Goal: Communication & Community: Answer question/provide support

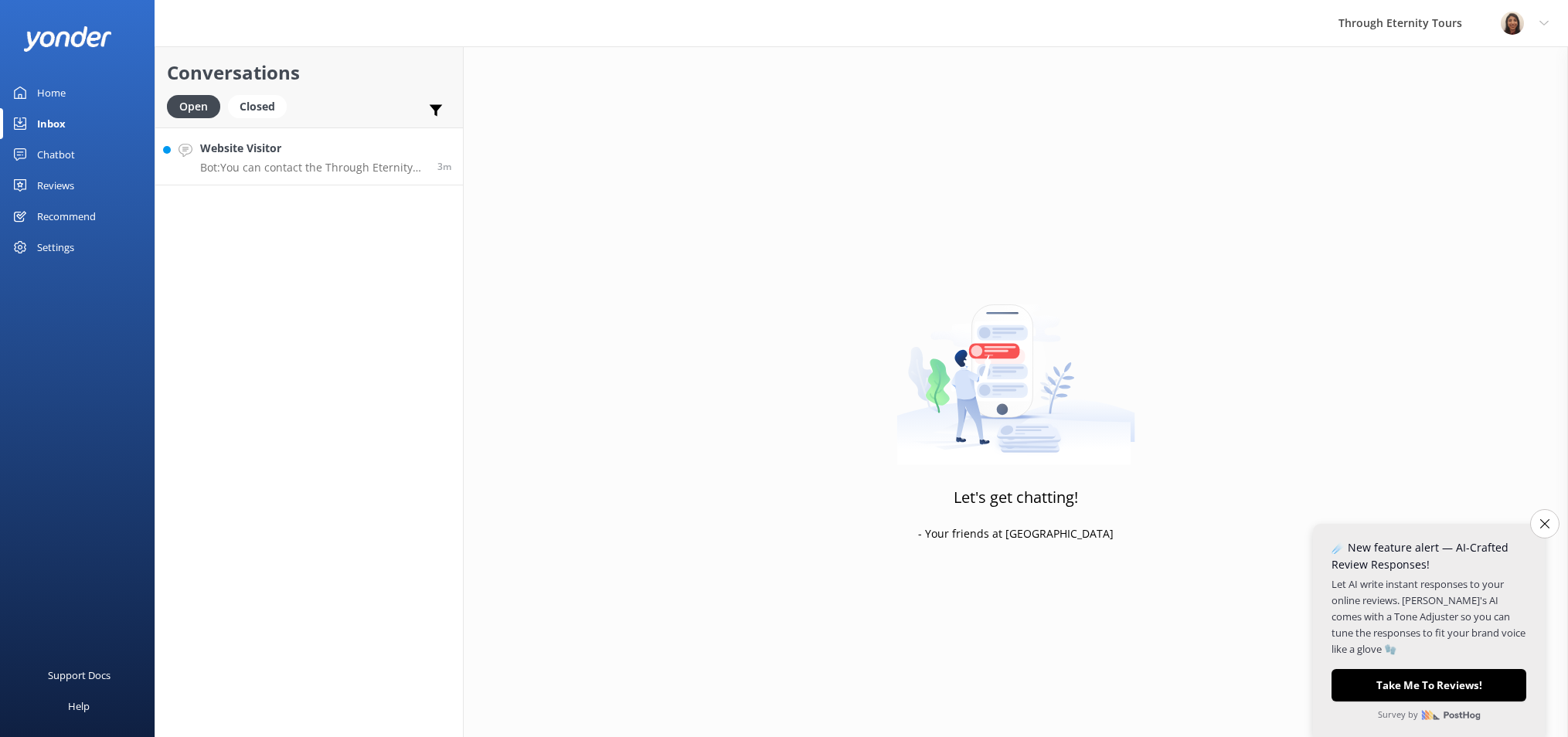
click at [230, 159] on div "Website Visitor Bot: You can contact the Through Eternity Tours team at [PHONE_…" at bounding box center [312, 156] width 225 height 33
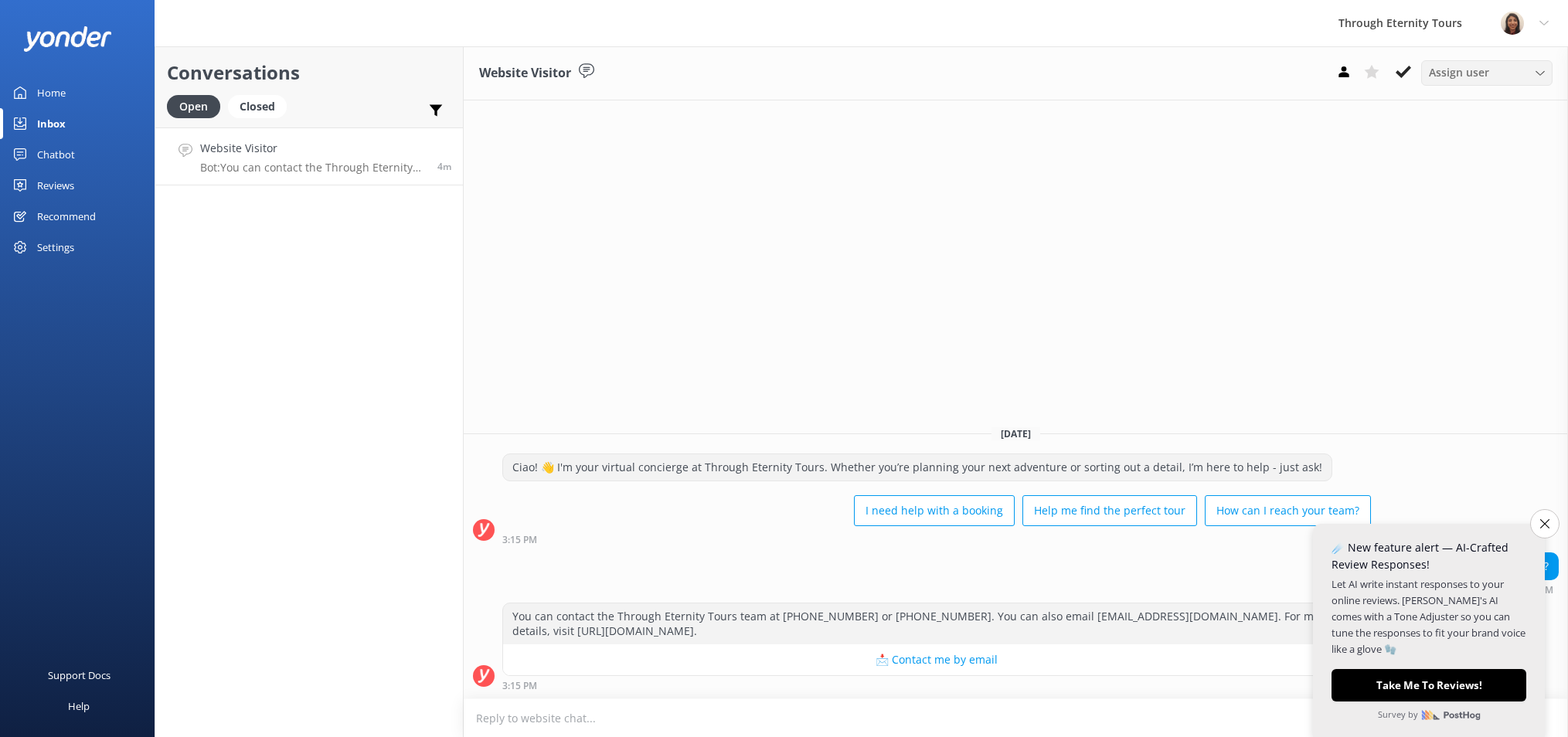
click at [1445, 67] on span "Assign user" at bounding box center [1458, 73] width 60 height 17
click at [1466, 206] on div "[PERSON_NAME] [PERSON_NAME]" at bounding box center [1491, 206] width 122 height 31
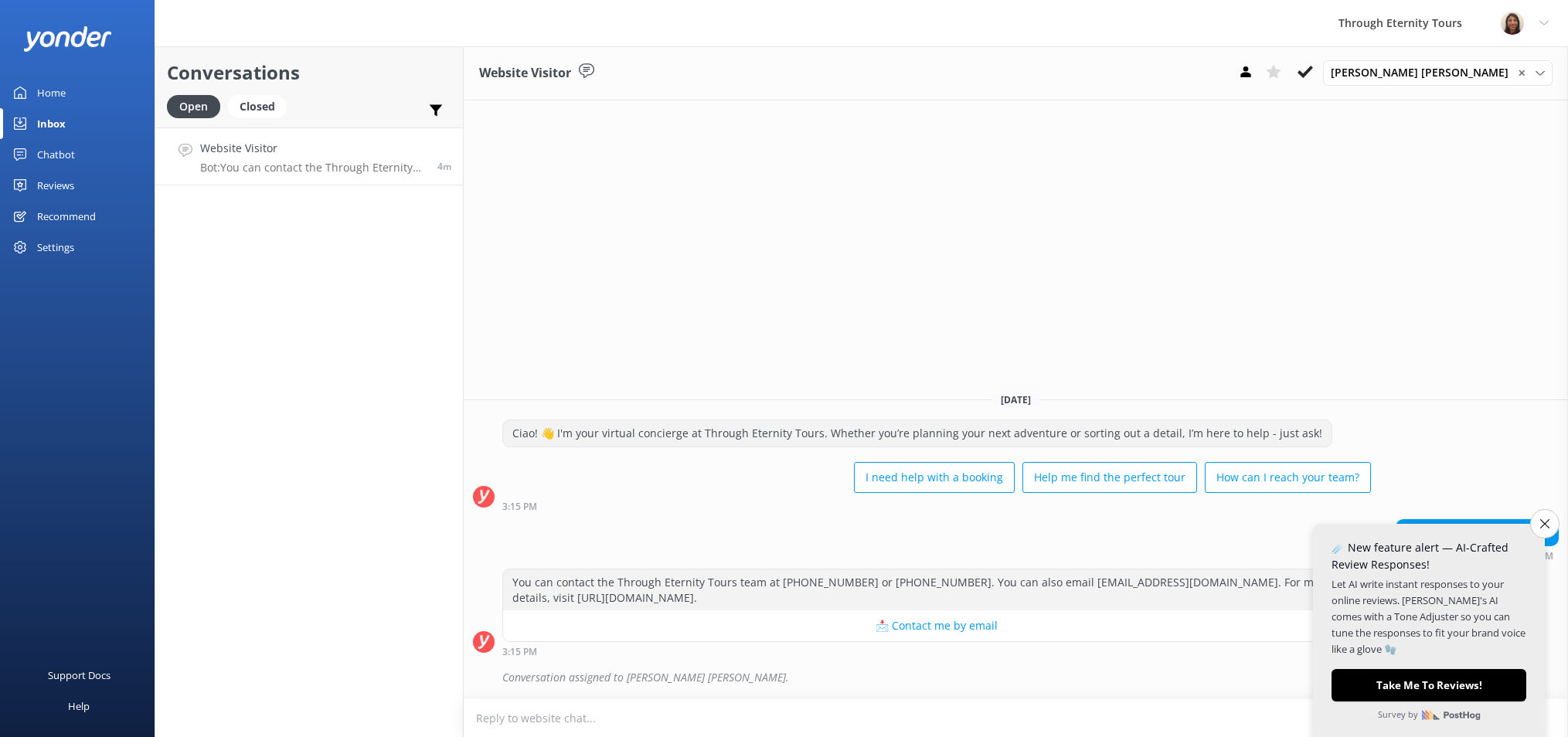
click at [613, 715] on textarea at bounding box center [1016, 718] width 1104 height 38
paste textarea "Hello, my name is [PERSON_NAME] from Through Eternity Tours. How can I assist y…"
type textarea "Hello, my name is [PERSON_NAME] from Through Eternity Tours. How can I assist y…"
click at [1548, 520] on icon "Close survey" at bounding box center [1545, 523] width 10 height 10
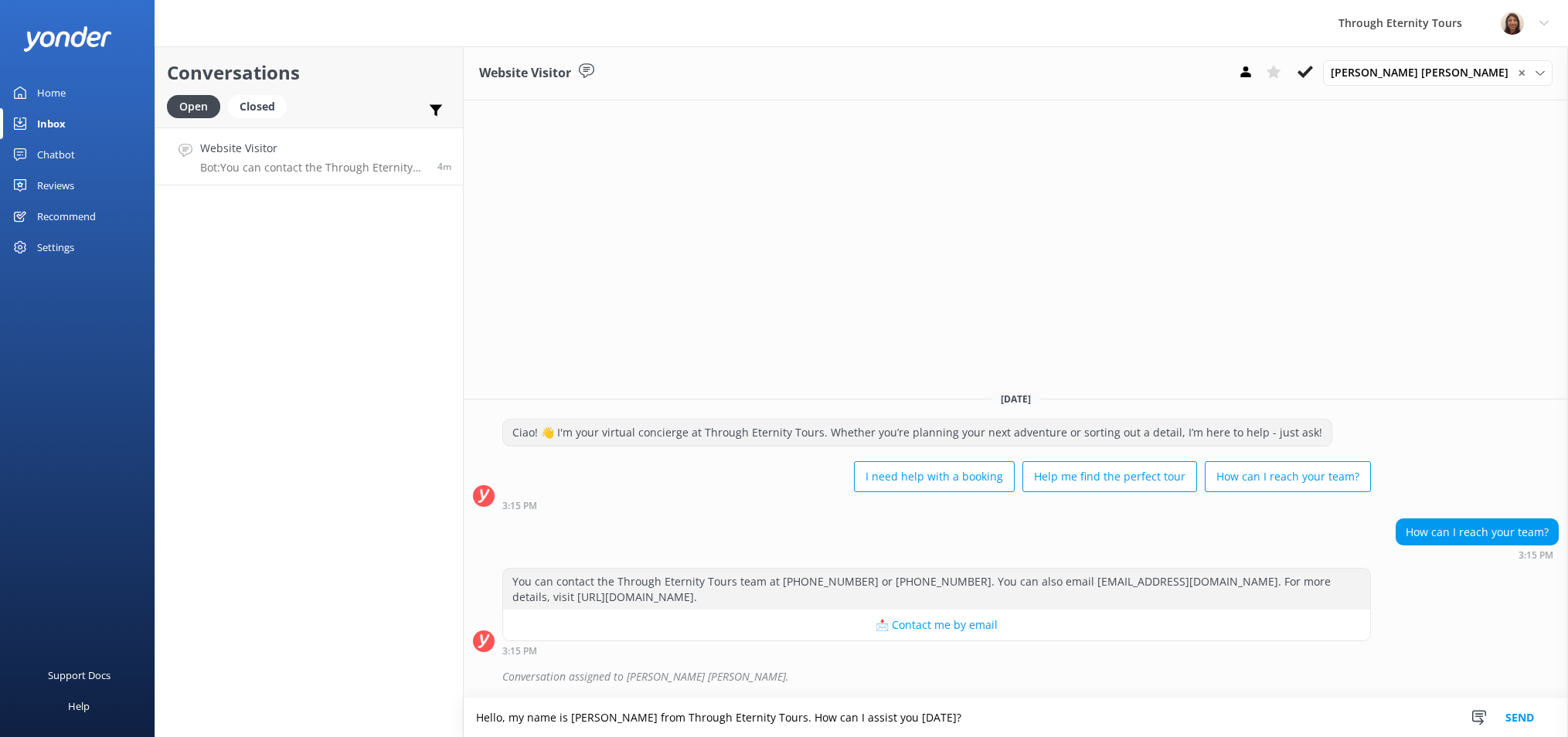
click at [1515, 723] on button "Send" at bounding box center [1519, 717] width 58 height 38
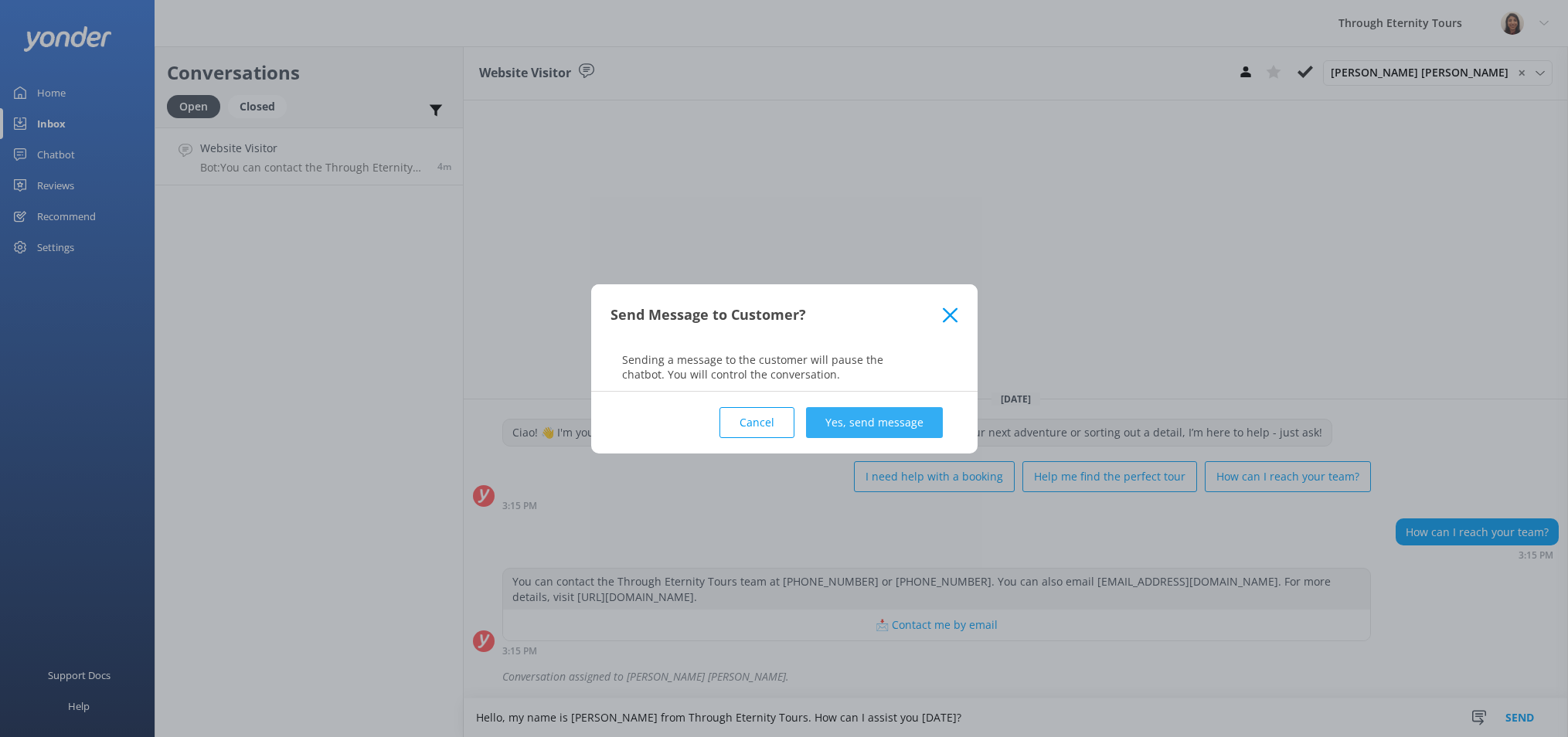
click at [884, 408] on button "Yes, send message" at bounding box center [874, 422] width 137 height 31
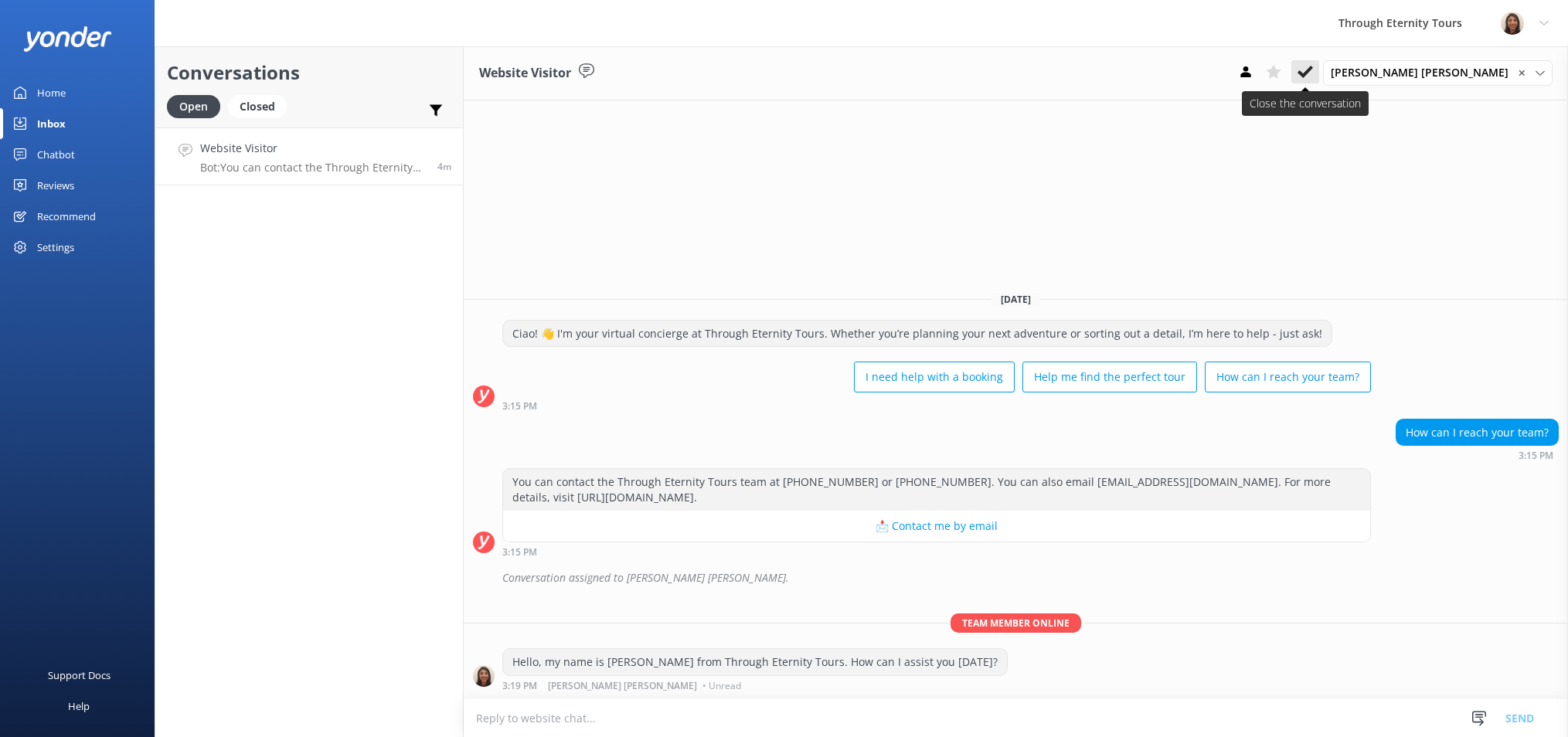
click at [1319, 77] on button at bounding box center [1305, 71] width 28 height 23
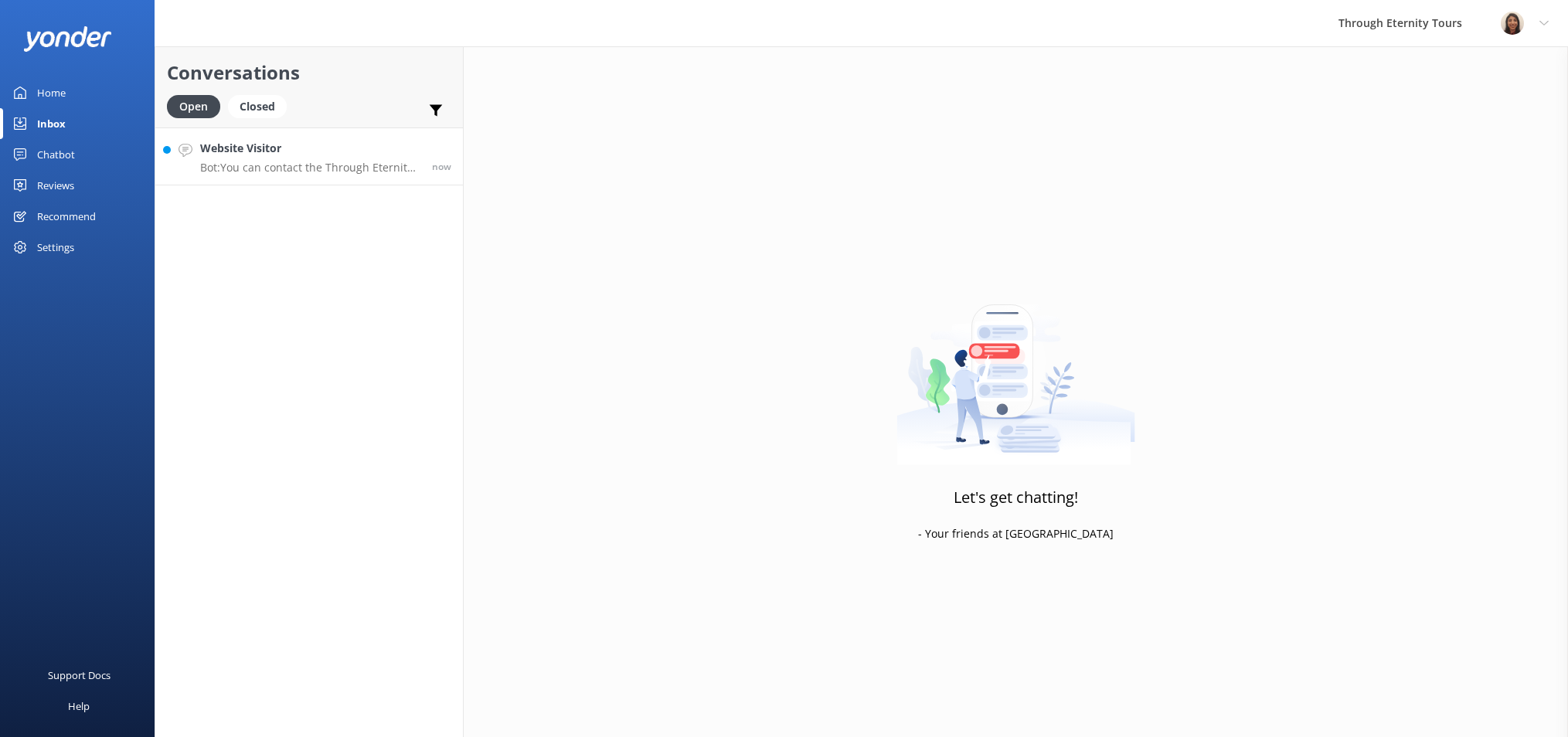
click at [330, 178] on link "Website Visitor Bot: You can contact the Through Eternity Tours team at [PHONE_…" at bounding box center [310, 156] width 308 height 58
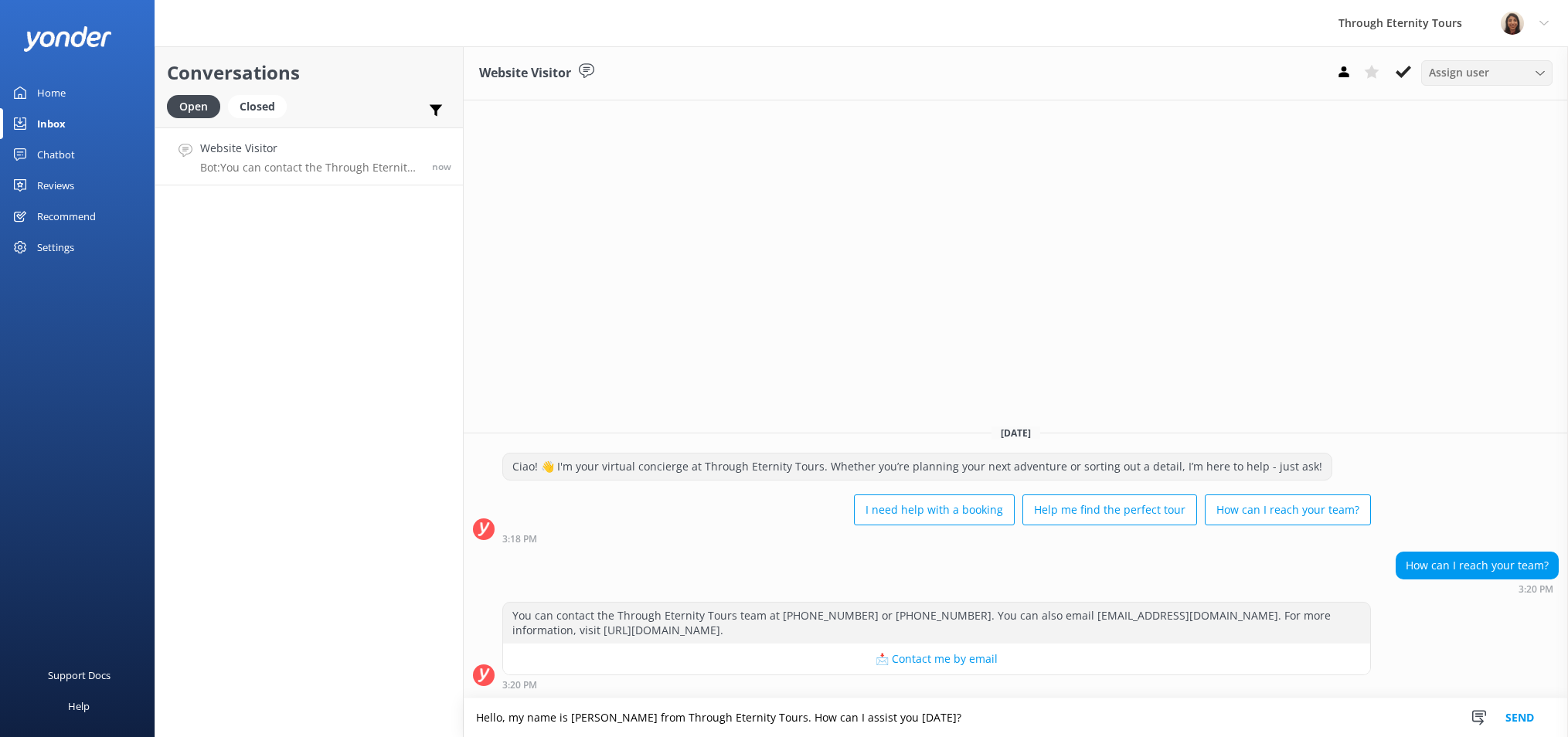
type textarea "Hello, my name is [PERSON_NAME] from Through Eternity Tours. How can I assist y…"
drag, startPoint x: 1459, startPoint y: 70, endPoint x: 1459, endPoint y: 79, distance: 9.0
click at [1459, 70] on span "Assign user" at bounding box center [1458, 73] width 60 height 17
click at [1460, 192] on div "[PERSON_NAME] [PERSON_NAME]" at bounding box center [1491, 206] width 122 height 31
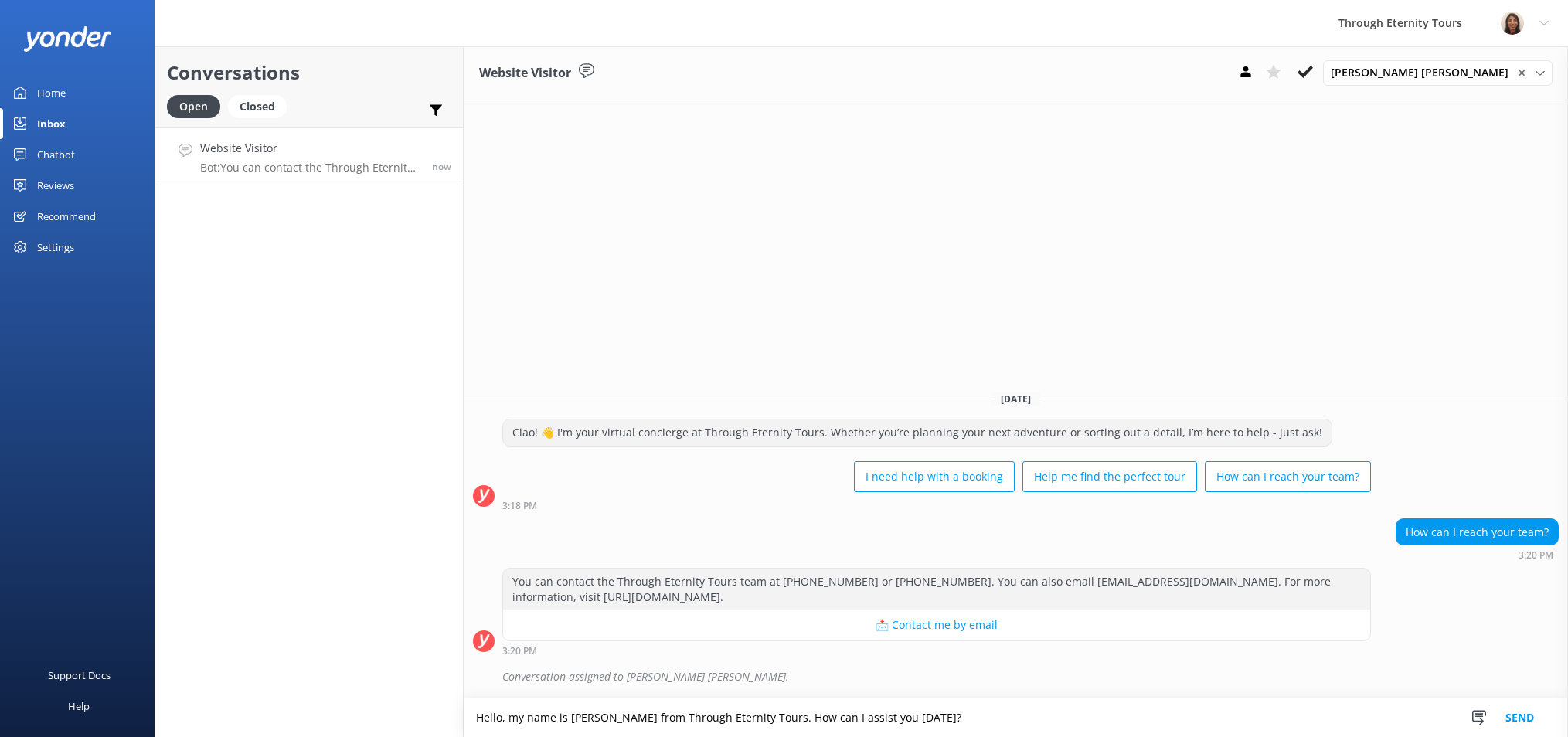
click at [1527, 720] on button "Send" at bounding box center [1519, 717] width 58 height 38
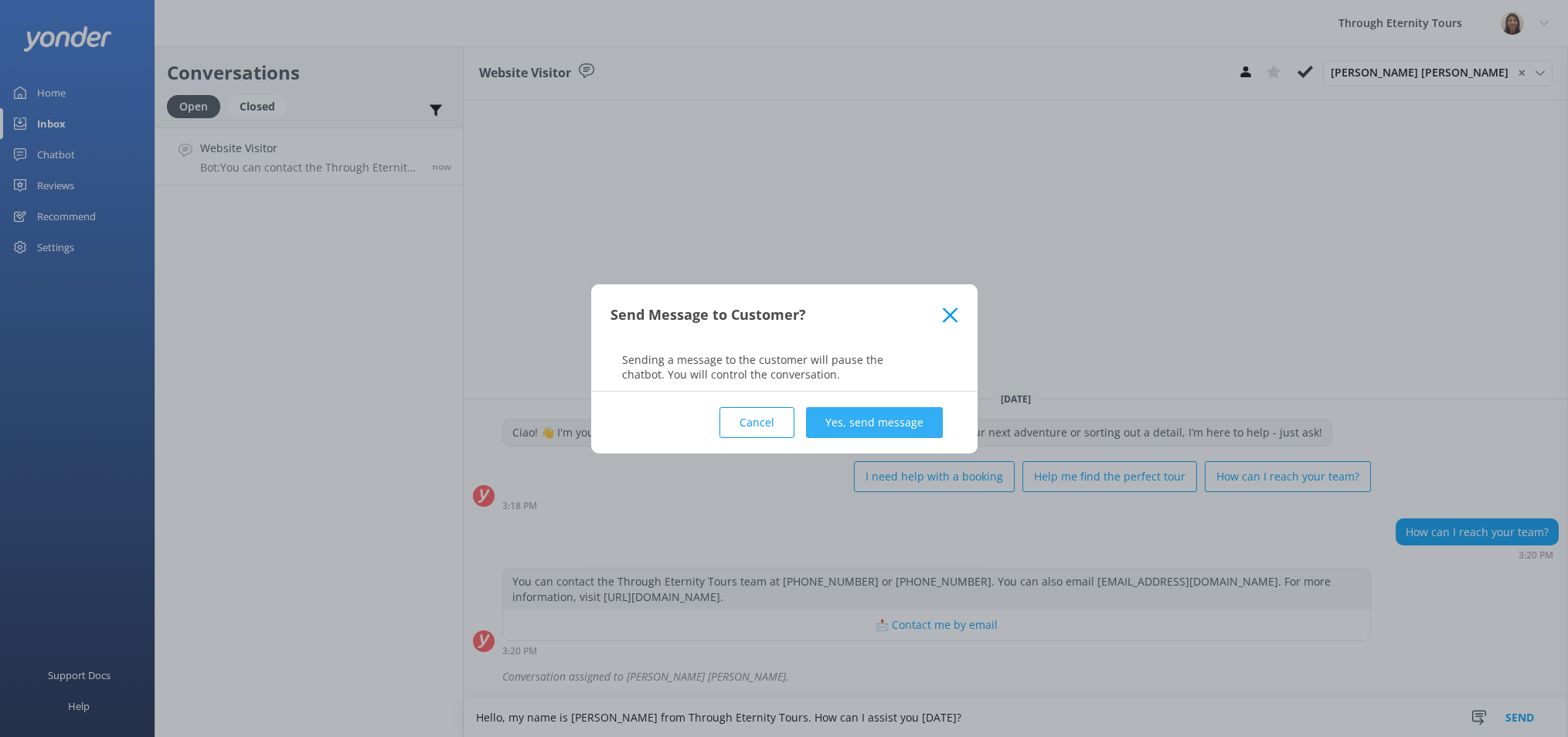
click at [870, 433] on button "Yes, send message" at bounding box center [874, 422] width 137 height 31
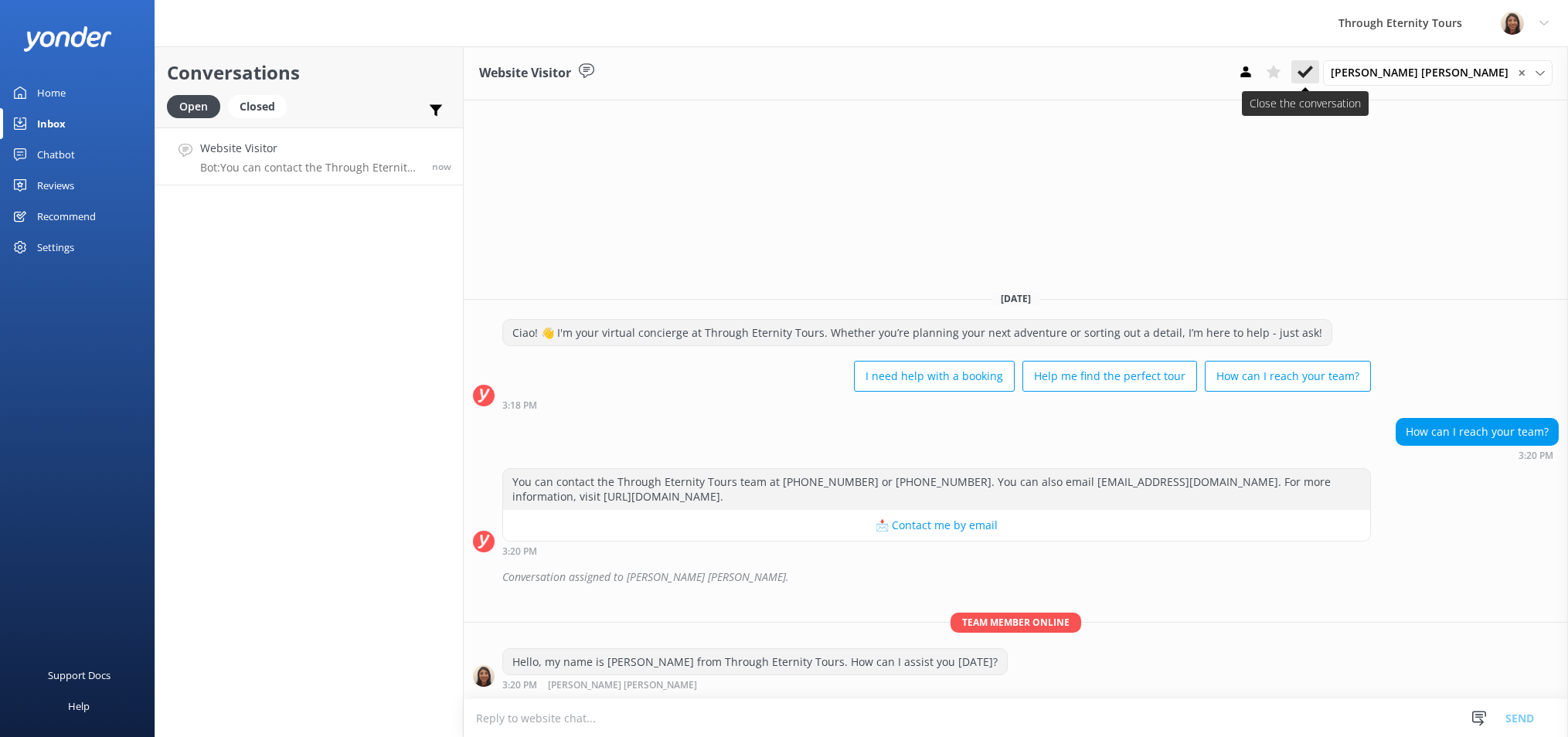
click at [1313, 64] on icon at bounding box center [1305, 72] width 16 height 16
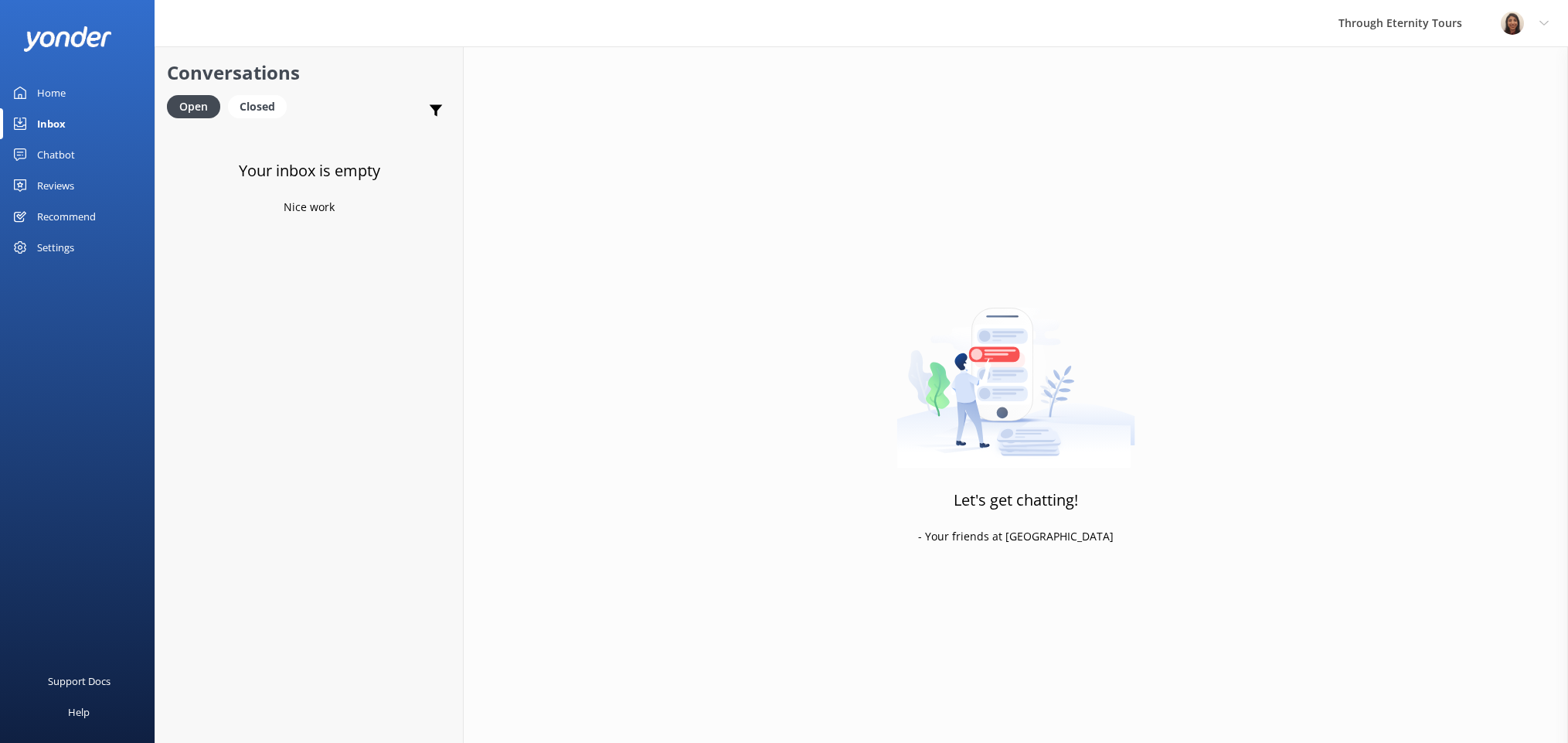
click at [377, 46] on div "Through Eternity Tours Profile Settings Logout Home Inbox Chatbot Content Produ…" at bounding box center [784, 394] width 1568 height 697
